Goal: Task Accomplishment & Management: Use online tool/utility

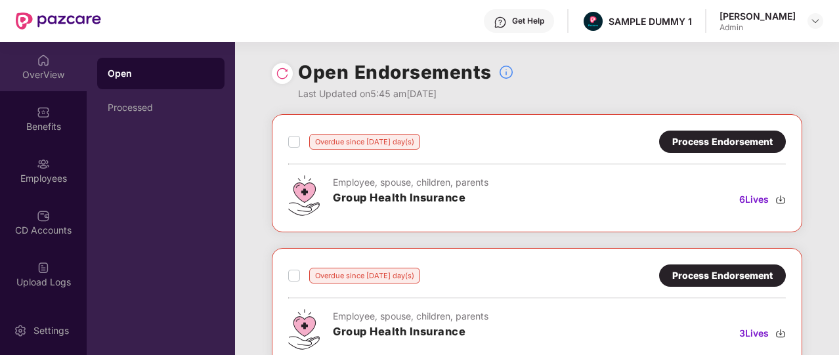
click at [62, 85] on div "OverView" at bounding box center [43, 66] width 87 height 49
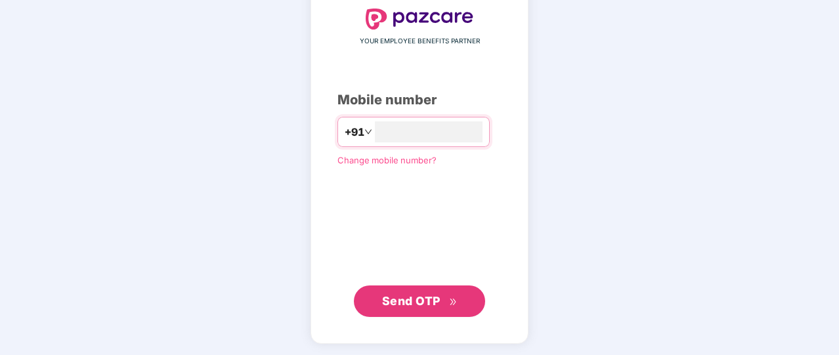
type input "**********"
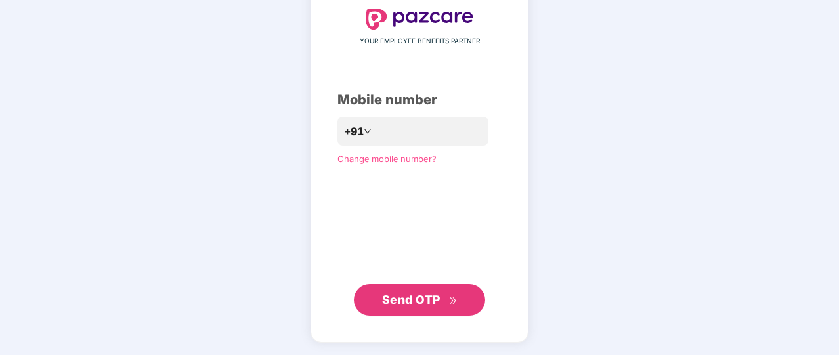
scroll to position [78, 0]
click at [406, 294] on span "Send OTP" at bounding box center [411, 301] width 58 height 14
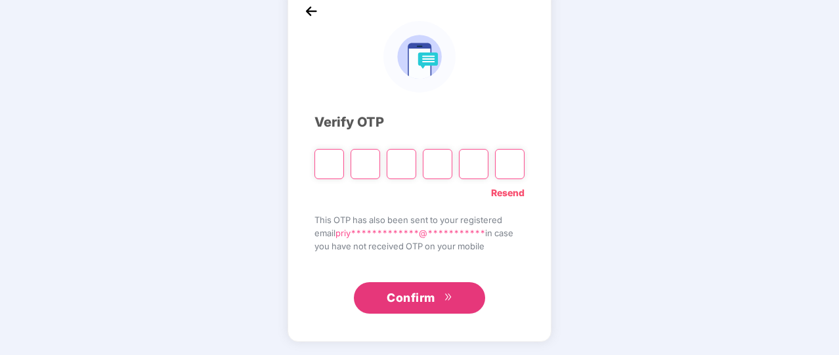
scroll to position [72, 0]
type input "*"
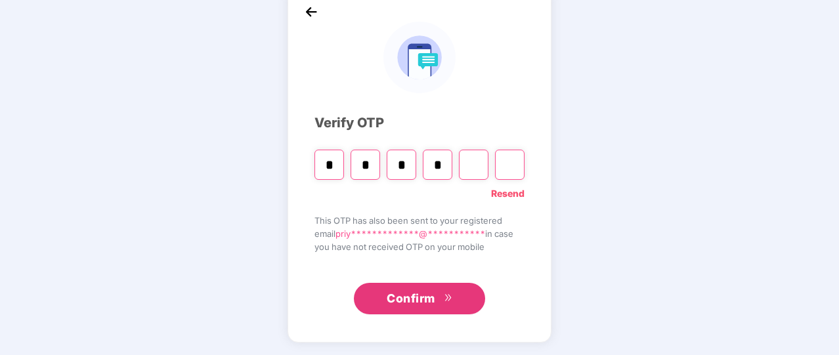
type input "*"
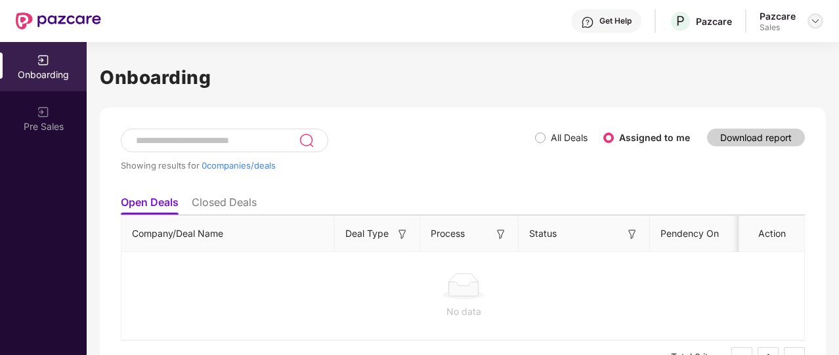
click at [814, 26] on img at bounding box center [815, 21] width 11 height 11
click at [821, 16] on div at bounding box center [816, 21] width 16 height 16
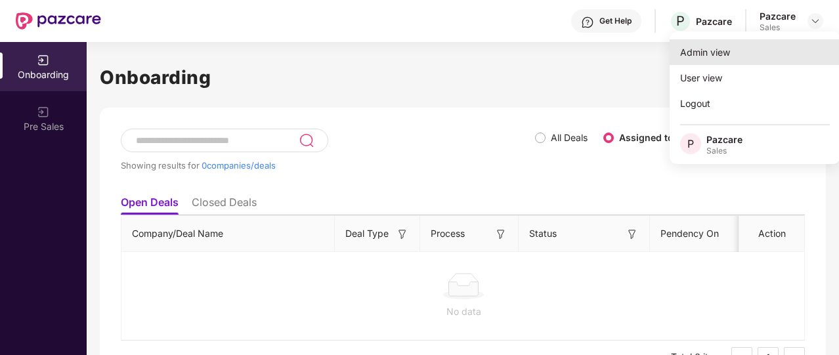
click at [761, 51] on div "Admin view" at bounding box center [755, 52] width 171 height 26
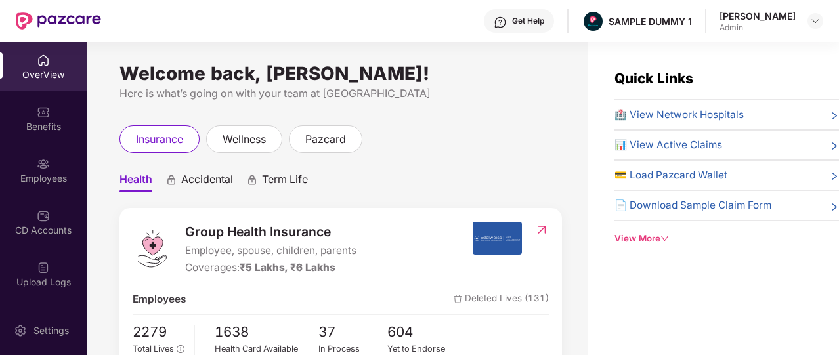
click at [531, 15] on div "Get Help" at bounding box center [519, 21] width 70 height 24
